Goal: Task Accomplishment & Management: Use online tool/utility

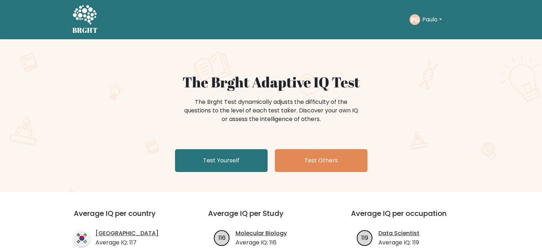
click at [440, 24] on button "Paulo" at bounding box center [432, 19] width 24 height 9
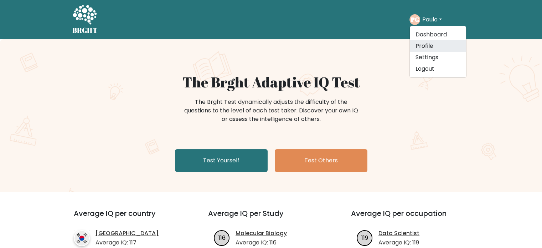
click at [430, 51] on link "Profile" at bounding box center [438, 45] width 56 height 11
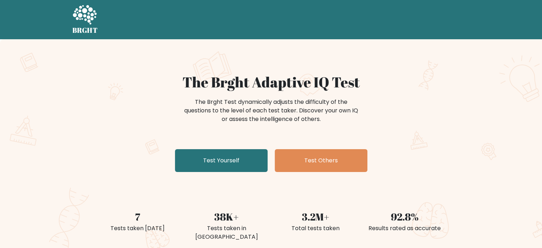
drag, startPoint x: 447, startPoint y: 64, endPoint x: 475, endPoint y: 97, distance: 43.0
click at [475, 97] on div "The Brght Adaptive IQ Test The Brght Test dynamically adjusts the difficulty of…" at bounding box center [271, 149] width 542 height 220
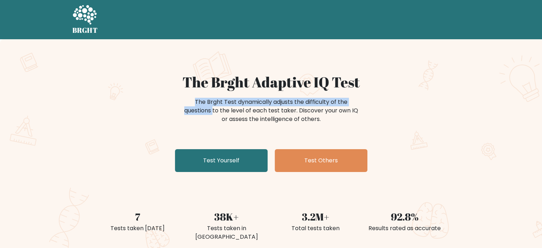
click at [475, 97] on div "The Brght Adaptive IQ Test The Brght Test dynamically adjusts the difficulty of…" at bounding box center [271, 149] width 542 height 220
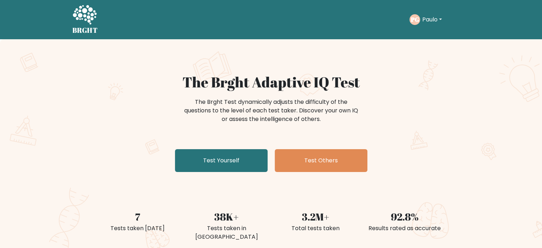
click at [433, 18] on button "Paulo" at bounding box center [432, 19] width 24 height 9
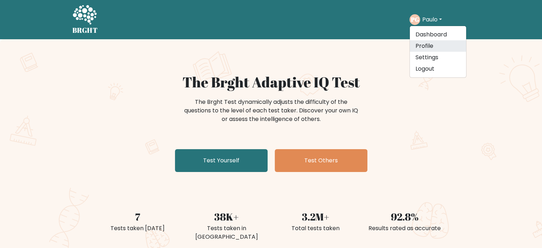
click at [432, 45] on link "Profile" at bounding box center [438, 45] width 56 height 11
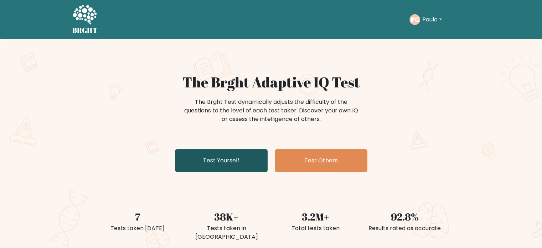
click at [215, 154] on link "Test Yourself" at bounding box center [221, 160] width 93 height 23
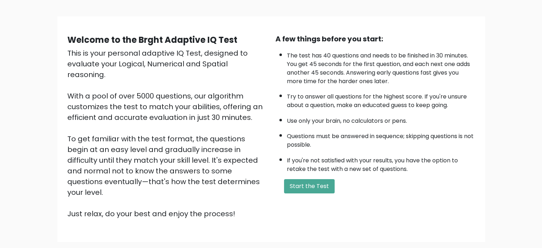
scroll to position [43, 0]
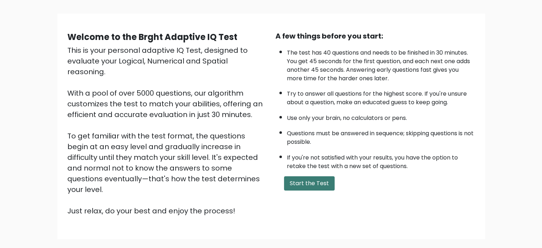
click at [312, 183] on button "Start the Test" at bounding box center [309, 183] width 51 height 14
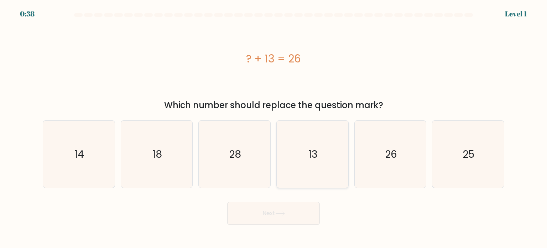
click at [313, 142] on icon "13" at bounding box center [312, 153] width 67 height 67
click at [274, 128] on input "d. 13" at bounding box center [274, 126] width 0 height 4
radio input "true"
click at [298, 215] on button "Next" at bounding box center [273, 213] width 93 height 23
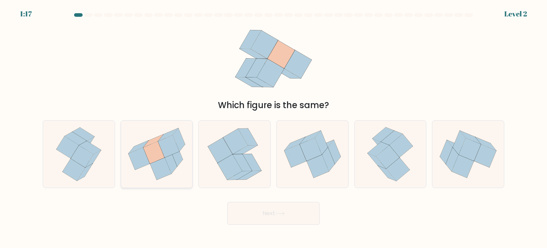
click at [168, 175] on icon at bounding box center [161, 168] width 22 height 22
click at [274, 128] on input "b." at bounding box center [274, 126] width 0 height 4
radio input "true"
click at [256, 208] on button "Next" at bounding box center [273, 213] width 93 height 23
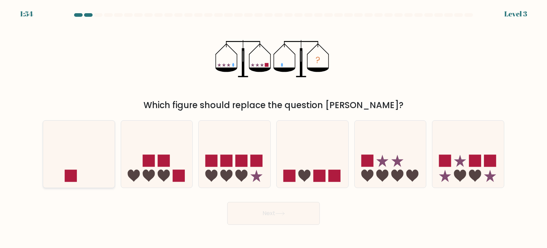
click at [77, 178] on icon at bounding box center [79, 153] width 72 height 59
click at [274, 128] on input "a." at bounding box center [274, 126] width 0 height 4
radio input "true"
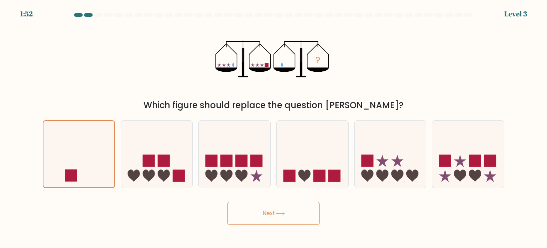
click at [290, 211] on button "Next" at bounding box center [273, 213] width 93 height 23
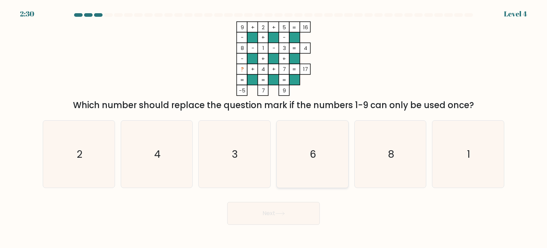
click at [303, 158] on icon "6" at bounding box center [312, 153] width 67 height 67
click at [274, 128] on input "d. 6" at bounding box center [274, 126] width 0 height 4
radio input "true"
click at [298, 211] on button "Next" at bounding box center [273, 213] width 93 height 23
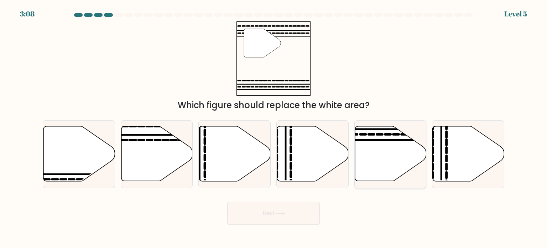
click at [405, 144] on icon at bounding box center [391, 153] width 72 height 55
click at [274, 128] on input "e." at bounding box center [274, 126] width 0 height 4
radio input "true"
click at [307, 209] on button "Next" at bounding box center [273, 213] width 93 height 23
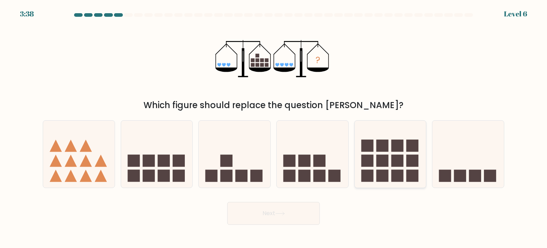
click at [378, 129] on icon at bounding box center [391, 153] width 72 height 59
click at [274, 128] on input "e." at bounding box center [274, 126] width 0 height 4
radio input "true"
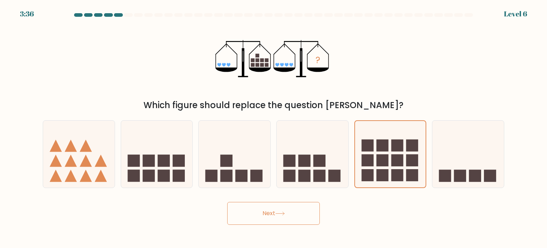
click at [309, 209] on button "Next" at bounding box center [273, 213] width 93 height 23
click at [302, 216] on button "Next" at bounding box center [273, 213] width 93 height 23
click at [272, 216] on button "Next" at bounding box center [273, 213] width 93 height 23
click at [362, 62] on div "? Which figure should replace the question mark?" at bounding box center [273, 66] width 470 height 90
click at [395, 168] on icon at bounding box center [390, 153] width 71 height 59
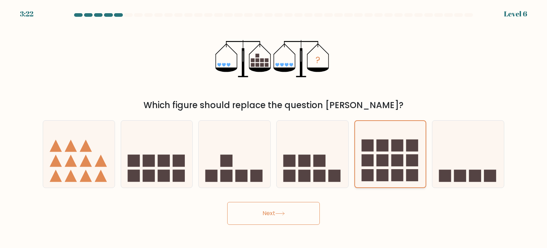
click at [274, 128] on input "e." at bounding box center [274, 126] width 0 height 4
click at [255, 207] on button "Next" at bounding box center [273, 213] width 93 height 23
click at [259, 215] on button "Next" at bounding box center [273, 213] width 93 height 23
click at [307, 212] on button "Next" at bounding box center [273, 213] width 93 height 23
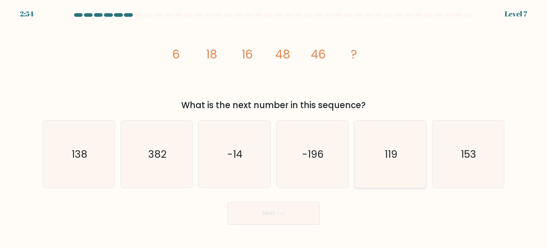
drag, startPoint x: 307, startPoint y: 212, endPoint x: 393, endPoint y: 168, distance: 96.7
click at [85, 167] on icon "138" at bounding box center [78, 153] width 67 height 67
click at [274, 128] on input "a. 138" at bounding box center [274, 126] width 0 height 4
radio input "true"
click at [288, 218] on button "Next" at bounding box center [273, 213] width 93 height 23
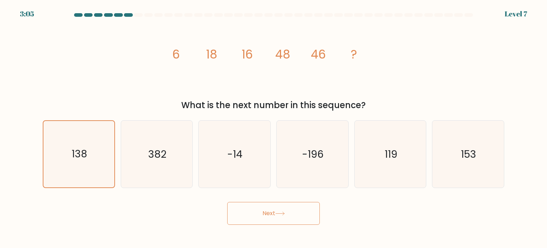
click at [284, 216] on button "Next" at bounding box center [273, 213] width 93 height 23
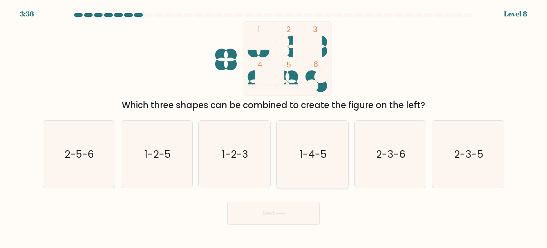
click at [304, 153] on text "1-4-5" at bounding box center [313, 153] width 27 height 14
click at [274, 128] on input "d. 1-4-5" at bounding box center [274, 126] width 0 height 4
radio input "true"
click at [276, 212] on button "Next" at bounding box center [273, 213] width 93 height 23
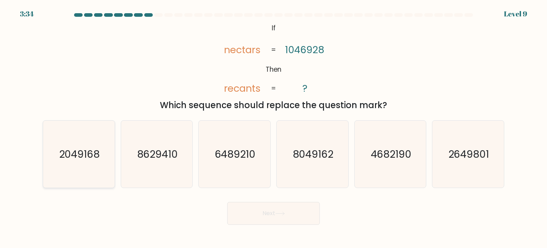
click at [72, 154] on text "2049168" at bounding box center [79, 153] width 41 height 14
click at [274, 128] on input "a. 2049168" at bounding box center [274, 126] width 0 height 4
radio input "true"
click at [256, 208] on button "Next" at bounding box center [273, 213] width 93 height 23
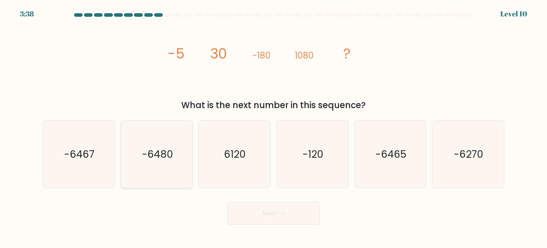
click at [178, 155] on icon "-6480" at bounding box center [156, 153] width 67 height 67
click at [274, 128] on input "b. -6480" at bounding box center [274, 126] width 0 height 4
radio input "true"
click at [254, 210] on button "Next" at bounding box center [273, 213] width 93 height 23
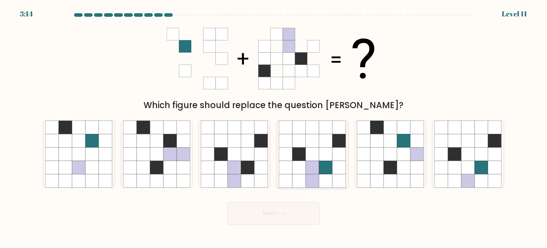
click at [322, 175] on icon at bounding box center [326, 181] width 14 height 14
click at [274, 128] on input "d." at bounding box center [274, 126] width 0 height 4
radio input "true"
click at [305, 210] on button "Next" at bounding box center [273, 213] width 93 height 23
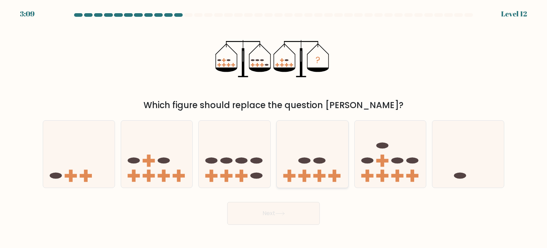
click at [304, 161] on ellipse at bounding box center [304, 160] width 12 height 6
click at [274, 128] on input "d." at bounding box center [274, 126] width 0 height 4
radio input "true"
click at [305, 213] on button "Next" at bounding box center [273, 213] width 93 height 23
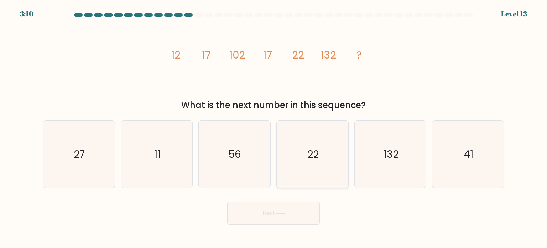
click at [308, 151] on text "22" at bounding box center [312, 153] width 11 height 14
click at [274, 128] on input "d. 22" at bounding box center [274, 126] width 0 height 4
radio input "true"
click at [294, 205] on button "Next" at bounding box center [273, 213] width 93 height 23
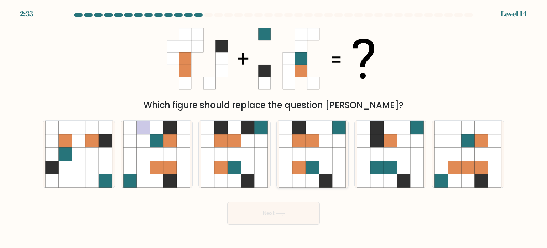
click at [331, 169] on icon at bounding box center [326, 167] width 14 height 14
click at [274, 128] on input "d." at bounding box center [274, 126] width 0 height 4
radio input "true"
click at [311, 215] on button "Next" at bounding box center [273, 213] width 93 height 23
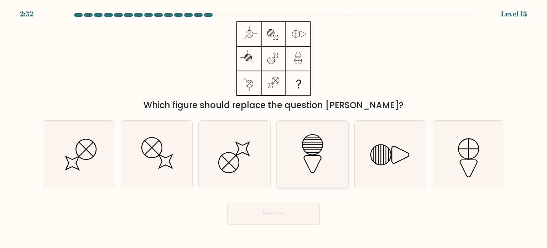
click at [318, 160] on icon at bounding box center [312, 153] width 67 height 67
click at [274, 128] on input "d." at bounding box center [274, 126] width 0 height 4
radio input "true"
click at [306, 212] on button "Next" at bounding box center [273, 213] width 93 height 23
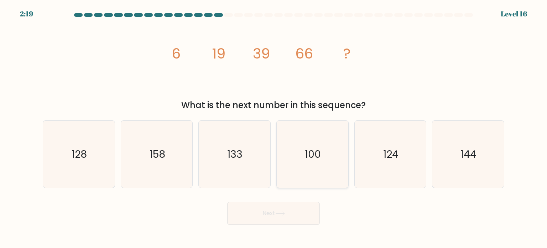
click at [305, 148] on icon "100" at bounding box center [312, 153] width 67 height 67
click at [274, 128] on input "d. 100" at bounding box center [274, 126] width 0 height 4
radio input "true"
click at [294, 212] on button "Next" at bounding box center [273, 213] width 93 height 23
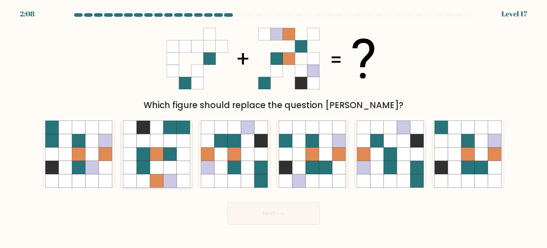
click at [167, 163] on icon at bounding box center [170, 167] width 14 height 14
click at [274, 128] on input "b." at bounding box center [274, 126] width 0 height 4
radio input "true"
click at [256, 213] on button "Next" at bounding box center [273, 213] width 93 height 23
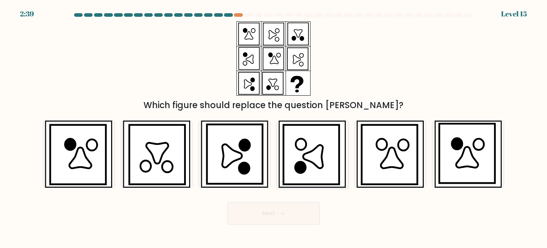
click at [312, 158] on icon at bounding box center [313, 156] width 20 height 23
click at [274, 128] on input "d." at bounding box center [274, 126] width 0 height 4
radio input "true"
click at [296, 216] on button "Next" at bounding box center [273, 213] width 93 height 23
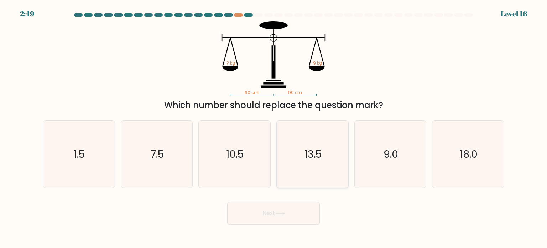
click at [322, 146] on icon "13.5" at bounding box center [312, 153] width 67 height 67
click at [274, 128] on input "d. 13.5" at bounding box center [274, 126] width 0 height 4
radio input "true"
click at [285, 210] on button "Next" at bounding box center [273, 213] width 93 height 23
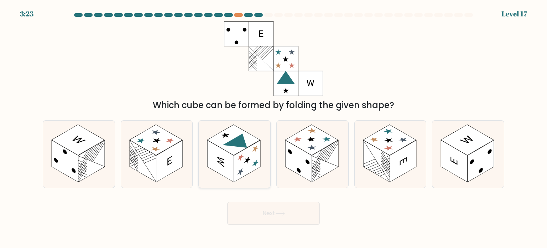
click at [236, 159] on rect at bounding box center [247, 161] width 27 height 42
click at [274, 128] on input "c." at bounding box center [274, 126] width 0 height 4
radio input "true"
click at [254, 214] on button "Next" at bounding box center [273, 213] width 93 height 23
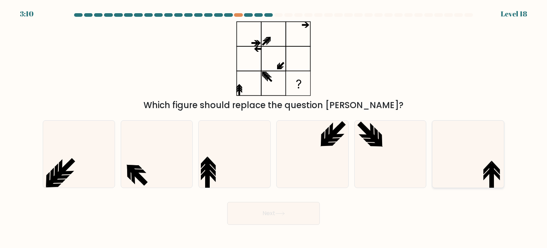
click at [481, 179] on icon at bounding box center [468, 153] width 67 height 67
click at [274, 128] on input "f." at bounding box center [274, 126] width 0 height 4
radio input "true"
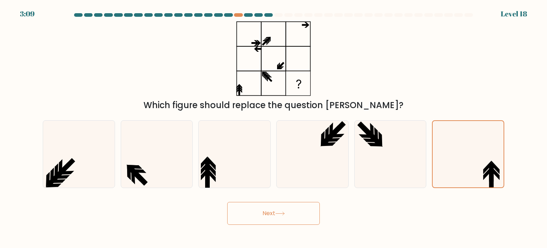
click at [290, 220] on button "Next" at bounding box center [273, 213] width 93 height 23
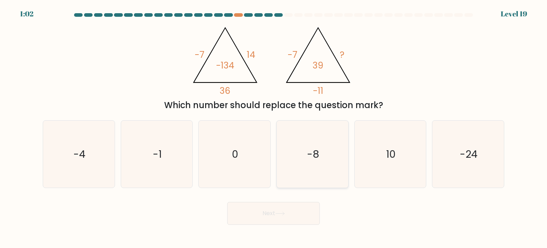
click at [320, 159] on icon "-8" at bounding box center [312, 153] width 67 height 67
click at [274, 128] on input "d. -8" at bounding box center [274, 126] width 0 height 4
radio input "true"
click at [303, 221] on button "Next" at bounding box center [273, 213] width 93 height 23
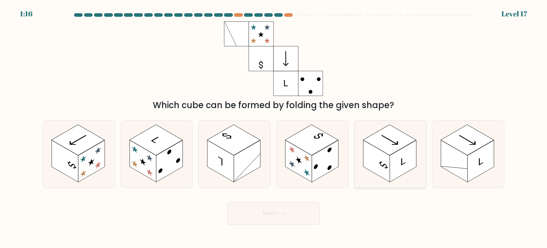
click at [386, 166] on icon at bounding box center [383, 165] width 9 height 10
click at [274, 128] on input "e." at bounding box center [274, 126] width 0 height 4
radio input "true"
click at [301, 209] on button "Next" at bounding box center [273, 213] width 93 height 23
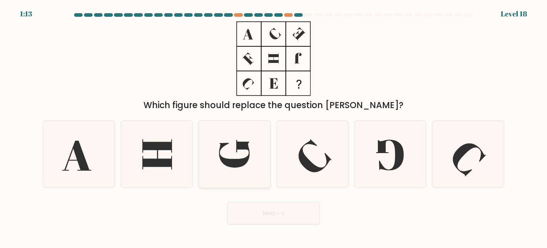
click at [222, 166] on icon at bounding box center [234, 153] width 67 height 67
click at [274, 128] on input "c." at bounding box center [274, 126] width 0 height 4
radio input "true"
click at [293, 209] on button "Next" at bounding box center [273, 213] width 93 height 23
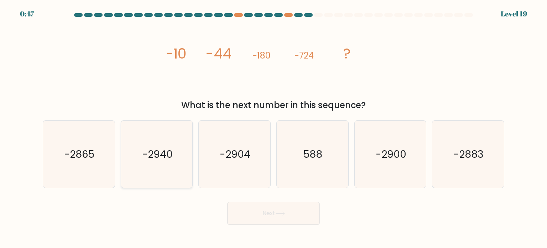
click at [173, 147] on icon "-2940" at bounding box center [156, 153] width 67 height 67
click at [274, 128] on input "b. -2940" at bounding box center [274, 126] width 0 height 4
radio input "true"
click at [267, 208] on button "Next" at bounding box center [273, 213] width 93 height 23
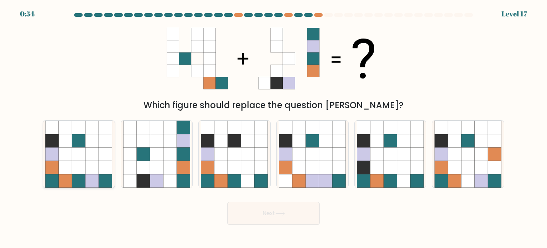
click at [85, 143] on icon at bounding box center [79, 141] width 14 height 14
click at [274, 128] on input "a." at bounding box center [274, 126] width 0 height 4
radio input "true"
click at [275, 217] on button "Next" at bounding box center [273, 213] width 93 height 23
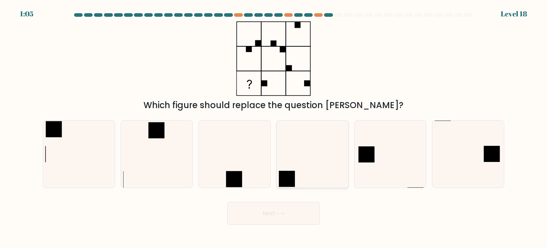
click at [309, 157] on icon at bounding box center [312, 153] width 67 height 67
click at [274, 128] on input "d." at bounding box center [274, 126] width 0 height 4
radio input "true"
click at [297, 218] on button "Next" at bounding box center [273, 213] width 93 height 23
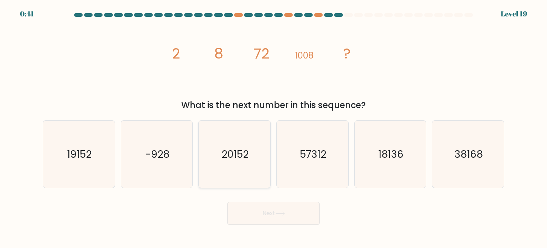
click at [246, 146] on icon "20152" at bounding box center [234, 153] width 67 height 67
click at [274, 128] on input "c. 20152" at bounding box center [274, 126] width 0 height 4
radio input "true"
click at [266, 208] on button "Next" at bounding box center [273, 213] width 93 height 23
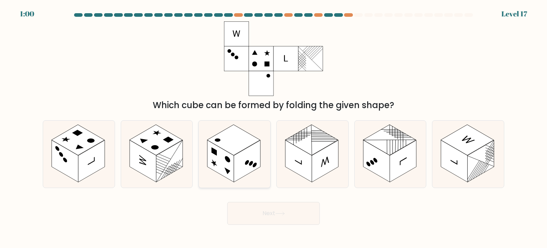
click at [240, 136] on rect at bounding box center [233, 139] width 53 height 31
click at [274, 128] on input "c." at bounding box center [274, 126] width 0 height 4
radio input "true"
click at [263, 219] on button "Next" at bounding box center [273, 213] width 93 height 23
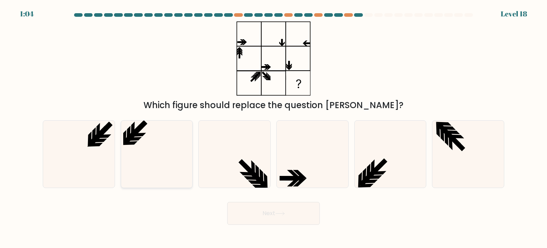
click at [166, 142] on icon at bounding box center [156, 153] width 67 height 67
click at [274, 128] on input "b." at bounding box center [274, 126] width 0 height 4
radio input "true"
click at [255, 211] on button "Next" at bounding box center [273, 213] width 93 height 23
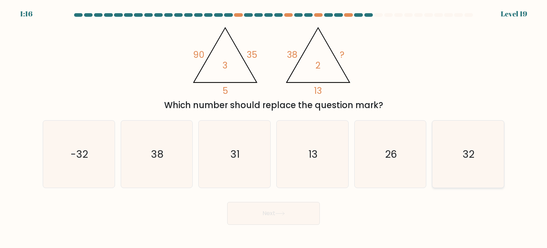
click at [477, 158] on icon "32" at bounding box center [468, 153] width 67 height 67
click at [274, 128] on input "f. 32" at bounding box center [274, 126] width 0 height 4
radio input "true"
click at [279, 213] on icon at bounding box center [280, 213] width 10 height 4
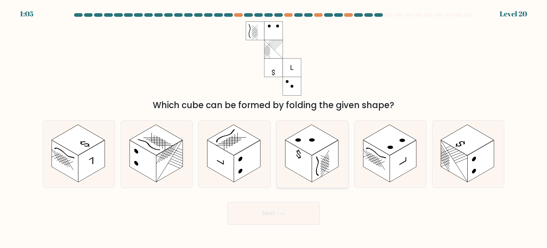
click at [305, 144] on rect at bounding box center [311, 139] width 53 height 31
click at [274, 128] on input "d." at bounding box center [274, 126] width 0 height 4
radio input "true"
click at [292, 210] on button "Next" at bounding box center [273, 213] width 93 height 23
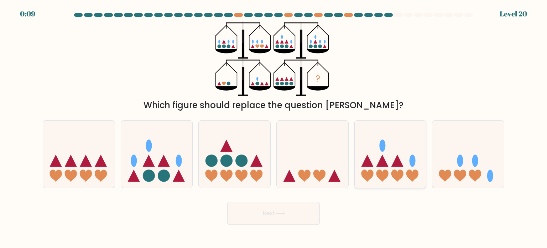
click at [376, 161] on icon at bounding box center [391, 153] width 72 height 59
click at [274, 128] on input "e." at bounding box center [274, 126] width 0 height 4
radio input "true"
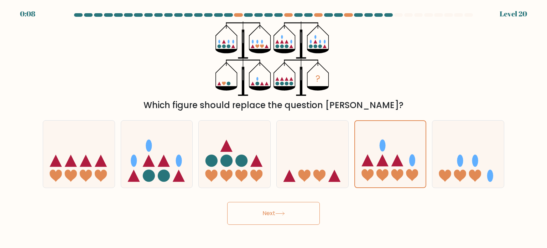
click at [306, 213] on button "Next" at bounding box center [273, 213] width 93 height 23
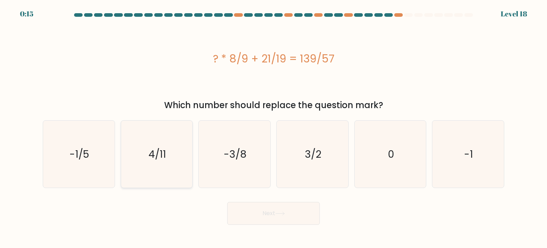
click at [175, 150] on icon "4/11" at bounding box center [156, 153] width 67 height 67
click at [274, 128] on input "b. 4/11" at bounding box center [274, 126] width 0 height 4
radio input "true"
click at [265, 209] on button "Next" at bounding box center [273, 213] width 93 height 23
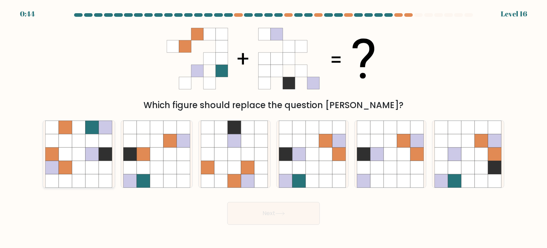
click at [94, 148] on icon at bounding box center [92, 154] width 14 height 14
click at [274, 128] on input "a." at bounding box center [274, 126] width 0 height 4
radio input "true"
click at [275, 211] on button "Next" at bounding box center [273, 213] width 93 height 23
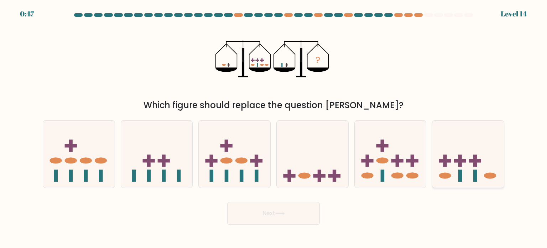
click at [474, 158] on rect at bounding box center [475, 160] width 4 height 12
click at [274, 128] on input "f." at bounding box center [274, 126] width 0 height 4
radio input "true"
click at [272, 209] on button "Next" at bounding box center [273, 213] width 93 height 23
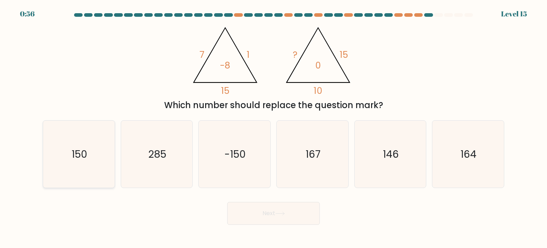
click at [106, 141] on icon "150" at bounding box center [78, 153] width 67 height 67
click at [274, 128] on input "a. 150" at bounding box center [274, 126] width 0 height 4
radio input "true"
click at [272, 208] on button "Next" at bounding box center [273, 213] width 93 height 23
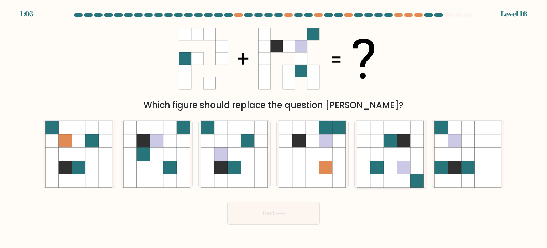
click at [374, 166] on icon at bounding box center [377, 167] width 14 height 14
click at [274, 128] on input "e." at bounding box center [274, 126] width 0 height 4
radio input "true"
click at [280, 218] on button "Next" at bounding box center [273, 213] width 93 height 23
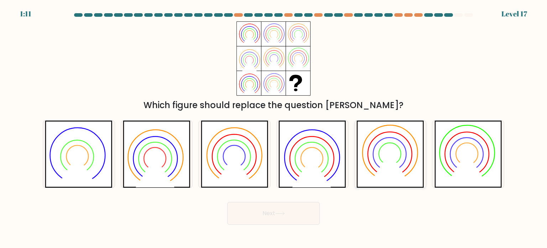
click at [396, 136] on icon at bounding box center [391, 153] width 68 height 67
click at [274, 128] on input "e." at bounding box center [274, 126] width 0 height 4
radio input "true"
click at [293, 220] on button "Next" at bounding box center [273, 213] width 93 height 23
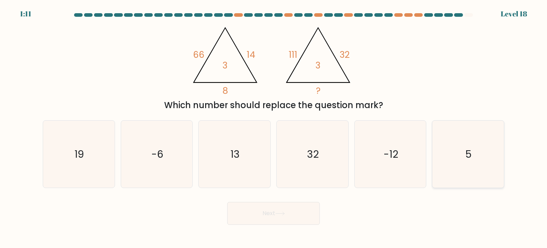
click at [468, 147] on text "5" at bounding box center [469, 153] width 6 height 14
click at [274, 128] on input "f. 5" at bounding box center [274, 126] width 0 height 4
radio input "true"
click at [297, 214] on button "Next" at bounding box center [273, 213] width 93 height 23
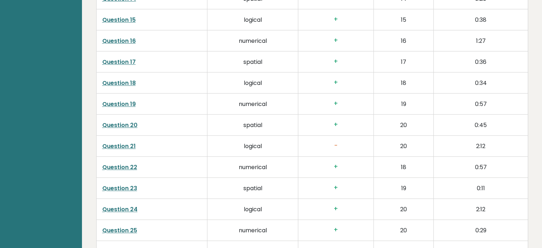
scroll to position [1083, 0]
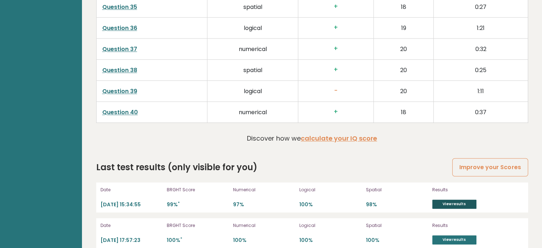
click at [464, 203] on link "View results" at bounding box center [454, 203] width 44 height 9
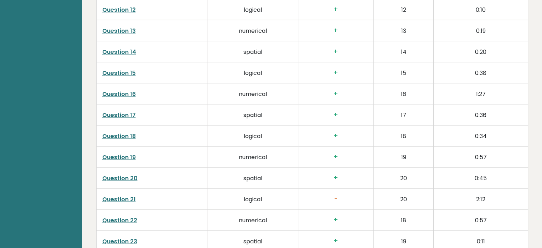
scroll to position [1867, 0]
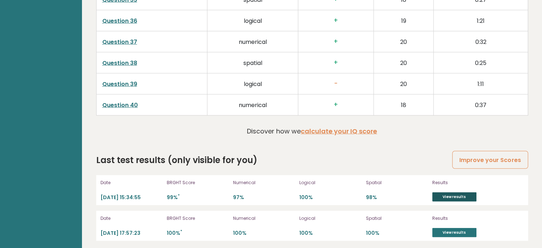
click at [461, 193] on link "View results" at bounding box center [454, 196] width 44 height 9
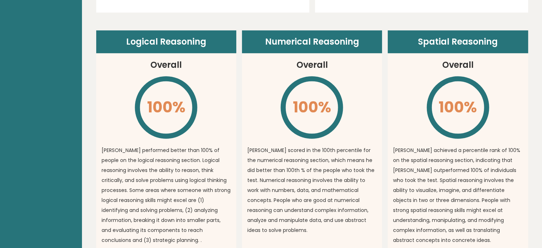
scroll to position [1118, 0]
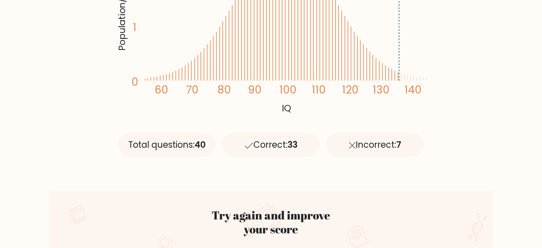
scroll to position [433, 0]
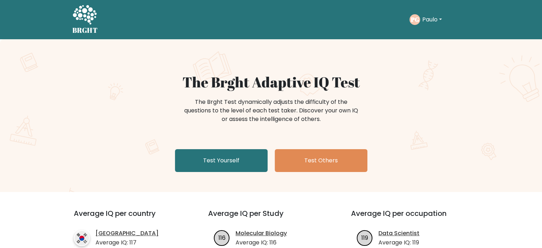
click at [426, 17] on button "Paulo" at bounding box center [432, 19] width 24 height 9
click at [430, 20] on button "Paulo" at bounding box center [432, 19] width 24 height 9
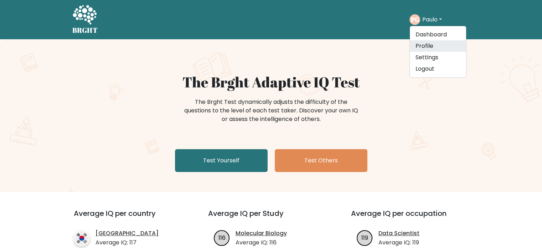
click at [434, 47] on link "Profile" at bounding box center [438, 45] width 56 height 11
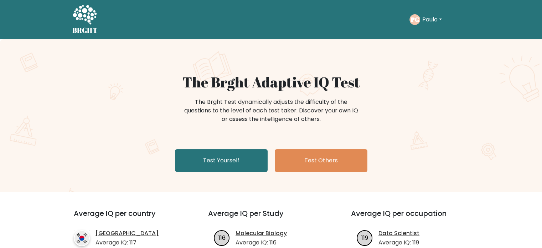
click at [429, 20] on button "Paulo" at bounding box center [432, 19] width 24 height 9
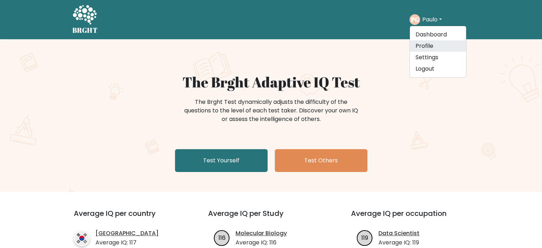
click at [426, 46] on link "Profile" at bounding box center [438, 45] width 56 height 11
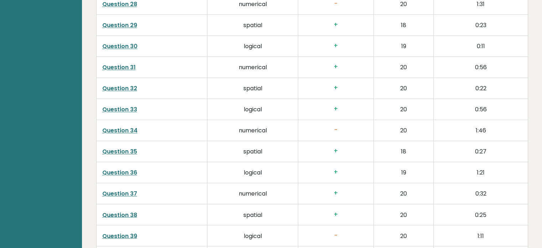
scroll to position [1299, 0]
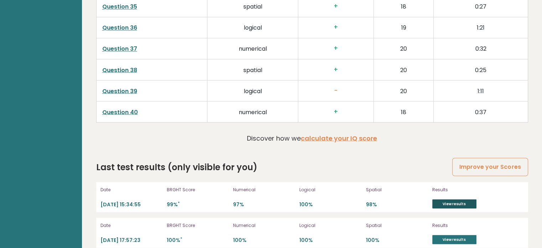
click at [448, 202] on link "View results" at bounding box center [454, 203] width 44 height 9
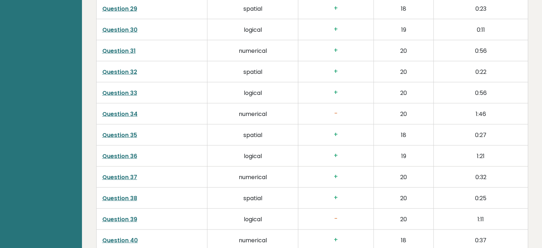
scroll to position [1867, 0]
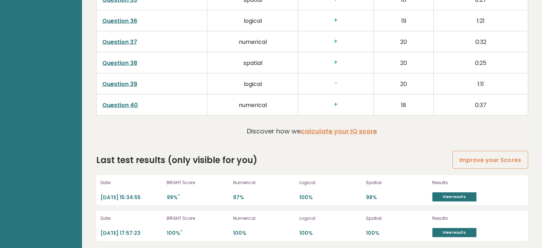
click at [130, 195] on p "[DATE] 15:34:55" at bounding box center [131, 197] width 62 height 7
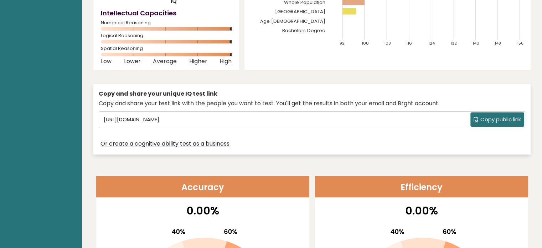
scroll to position [0, 0]
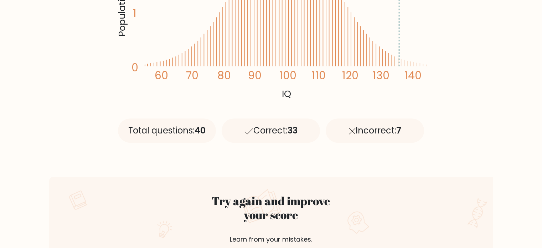
scroll to position [14, 0]
